Goal: Information Seeking & Learning: Learn about a topic

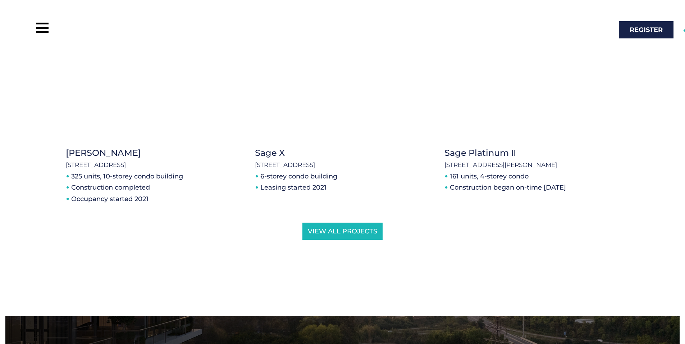
scroll to position [1460, 0]
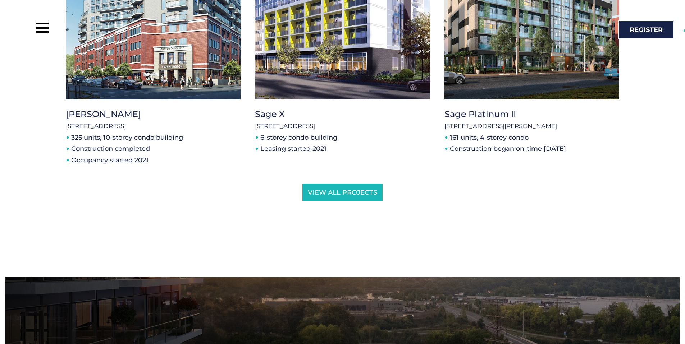
click at [350, 171] on div "Sage X [STREET_ADDRESS] 6-storey condo building Leasing started 2021" at bounding box center [342, 50] width 189 height 266
click at [353, 189] on span "View All Projects" at bounding box center [342, 192] width 69 height 6
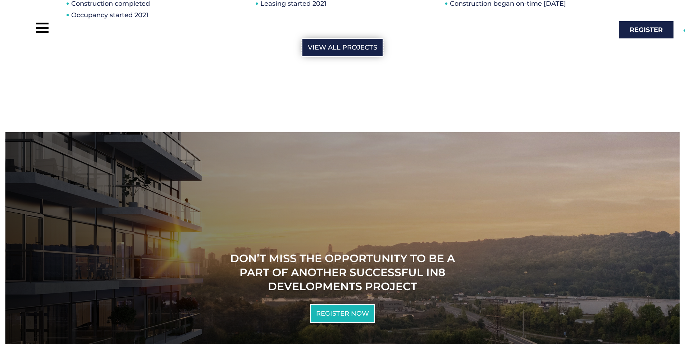
scroll to position [1841, 0]
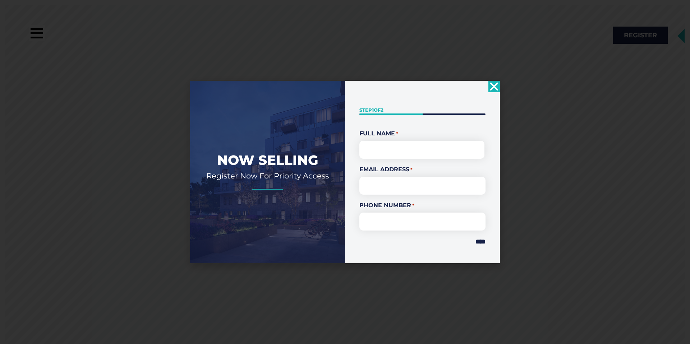
click at [491, 87] on icon "Close" at bounding box center [494, 87] width 12 height 12
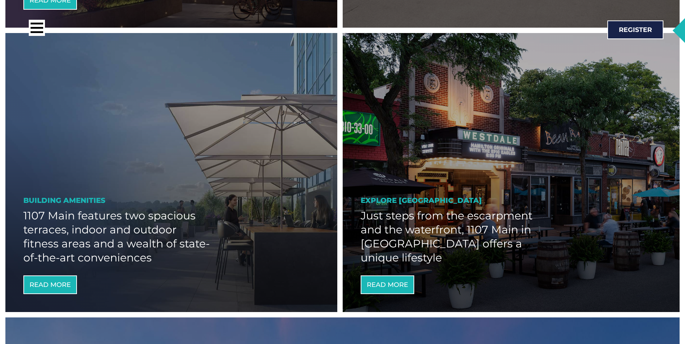
scroll to position [866, 0]
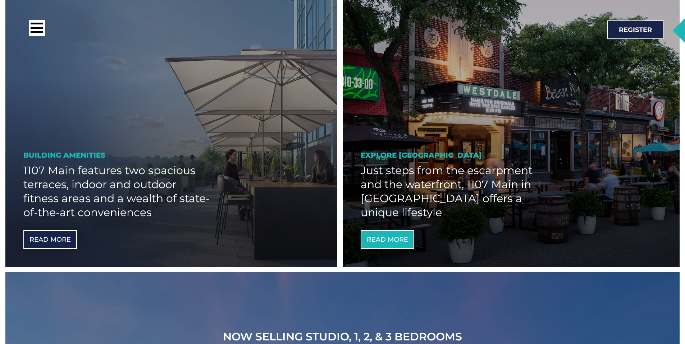
click at [43, 237] on span "Read More" at bounding box center [49, 240] width 41 height 6
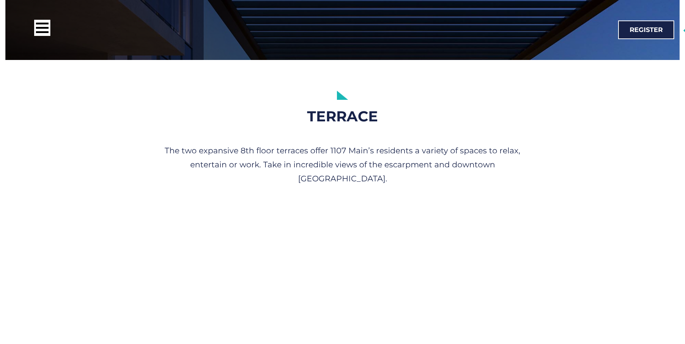
scroll to position [1089, 0]
